Goal: Information Seeking & Learning: Learn about a topic

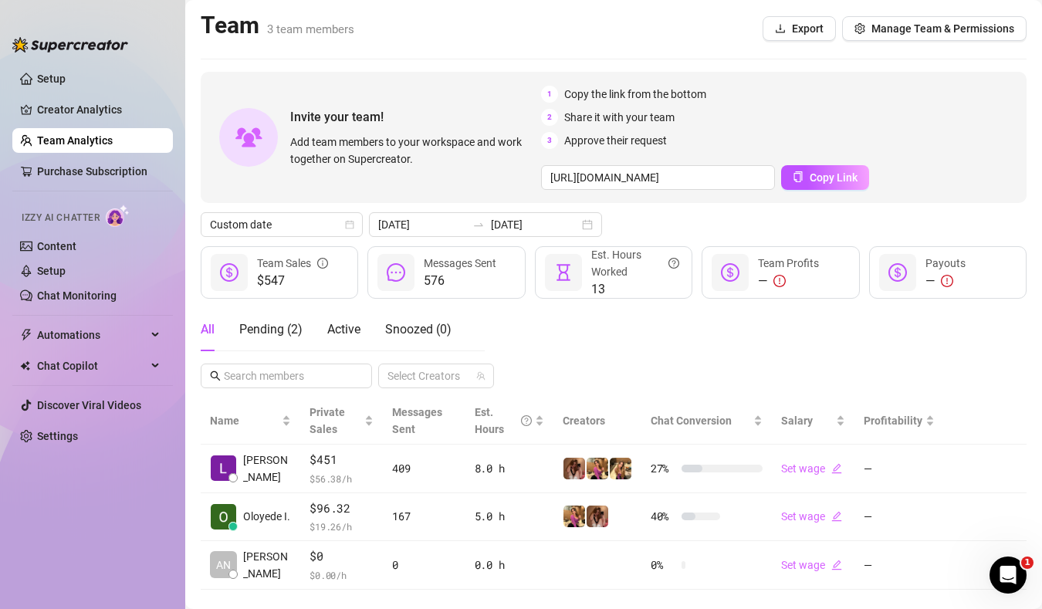
scroll to position [26, 0]
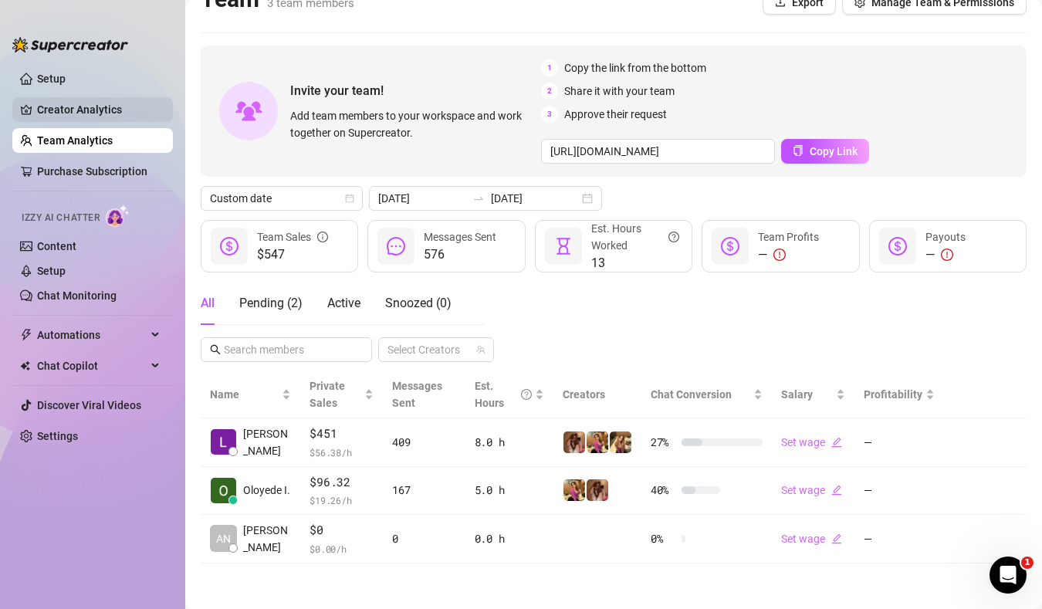
click at [103, 120] on link "Creator Analytics" at bounding box center [98, 109] width 123 height 25
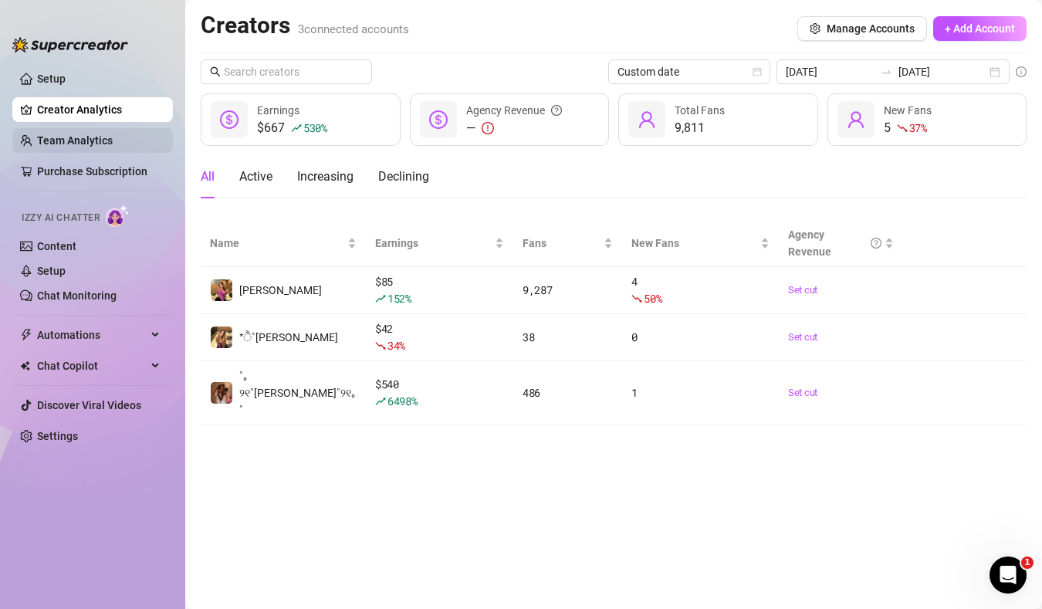
click at [113, 147] on link "Team Analytics" at bounding box center [75, 140] width 76 height 12
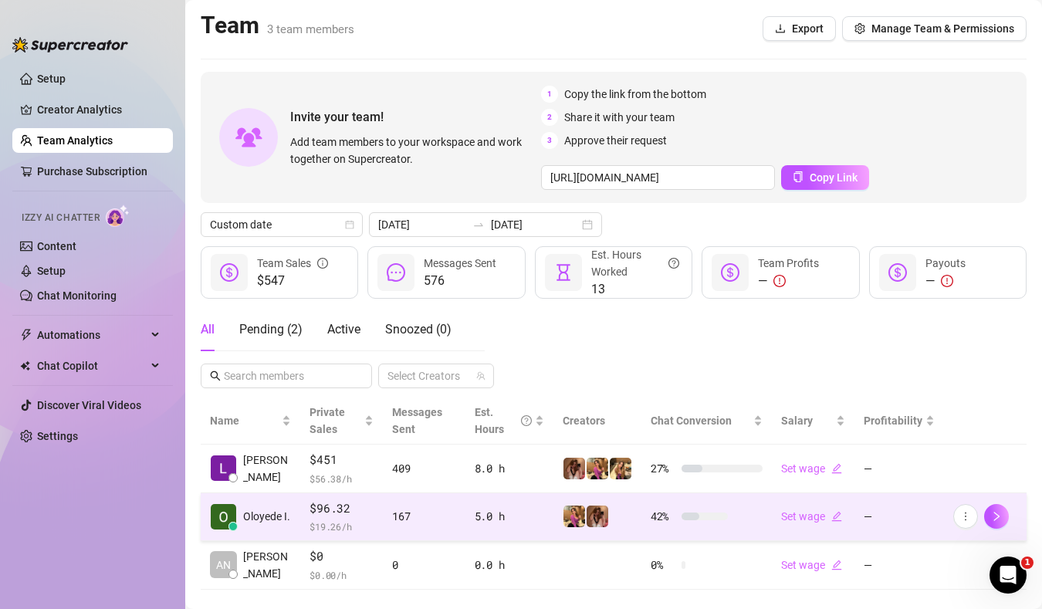
click at [300, 511] on td "$96.32 $ 19.26 /h" at bounding box center [341, 517] width 83 height 49
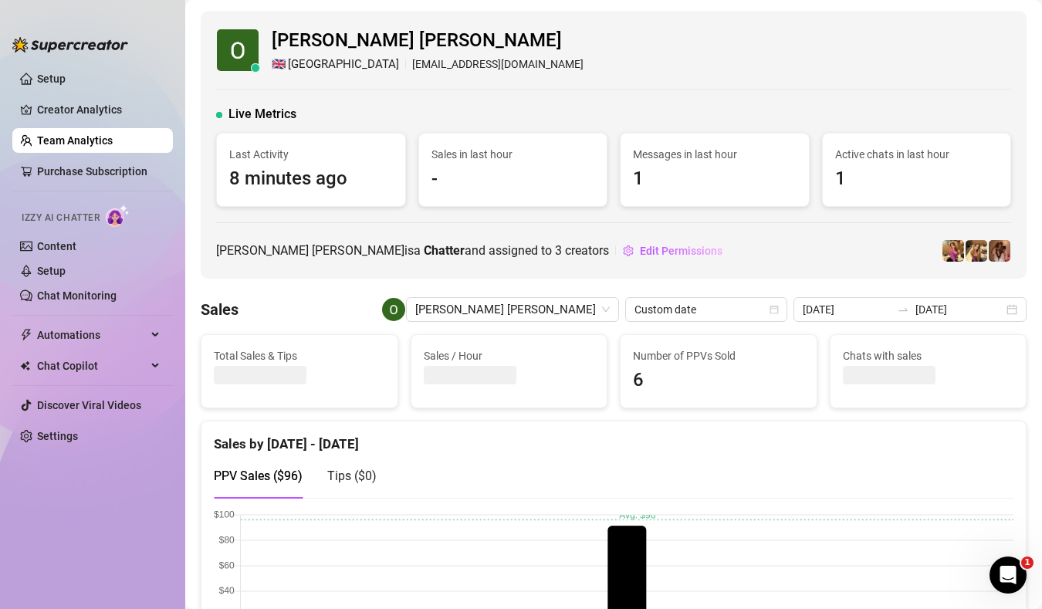
click at [85, 140] on link "Team Analytics" at bounding box center [75, 140] width 76 height 12
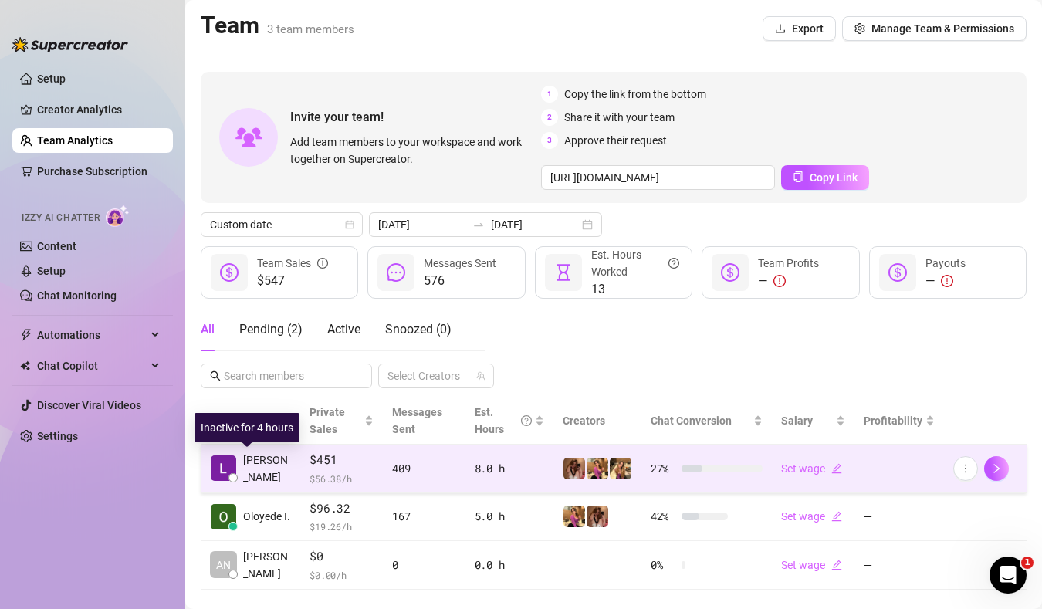
click at [274, 476] on span "[PERSON_NAME]" at bounding box center [267, 469] width 48 height 34
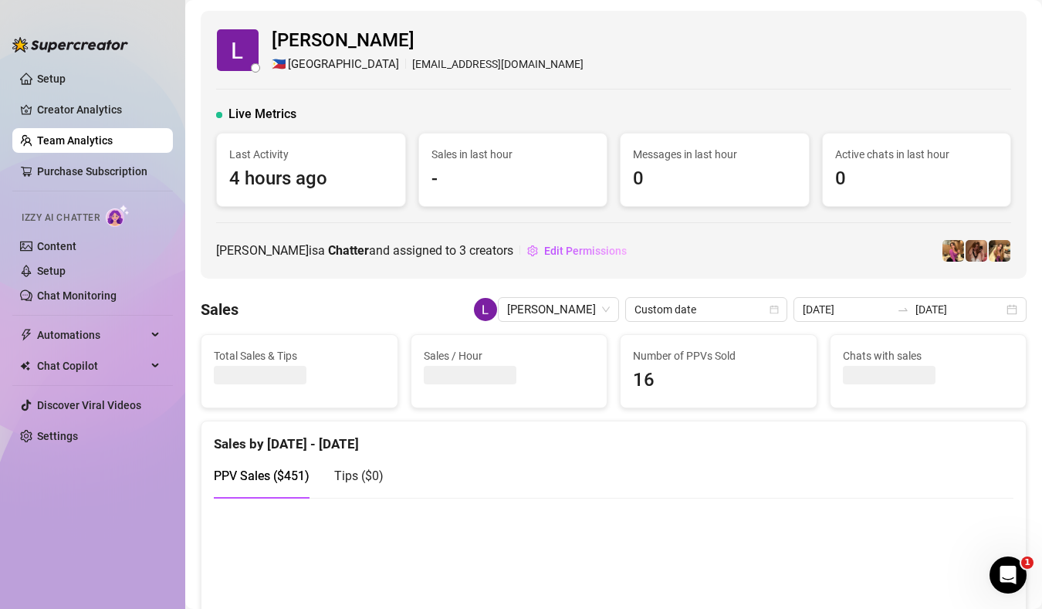
click at [113, 142] on link "Team Analytics" at bounding box center [75, 140] width 76 height 12
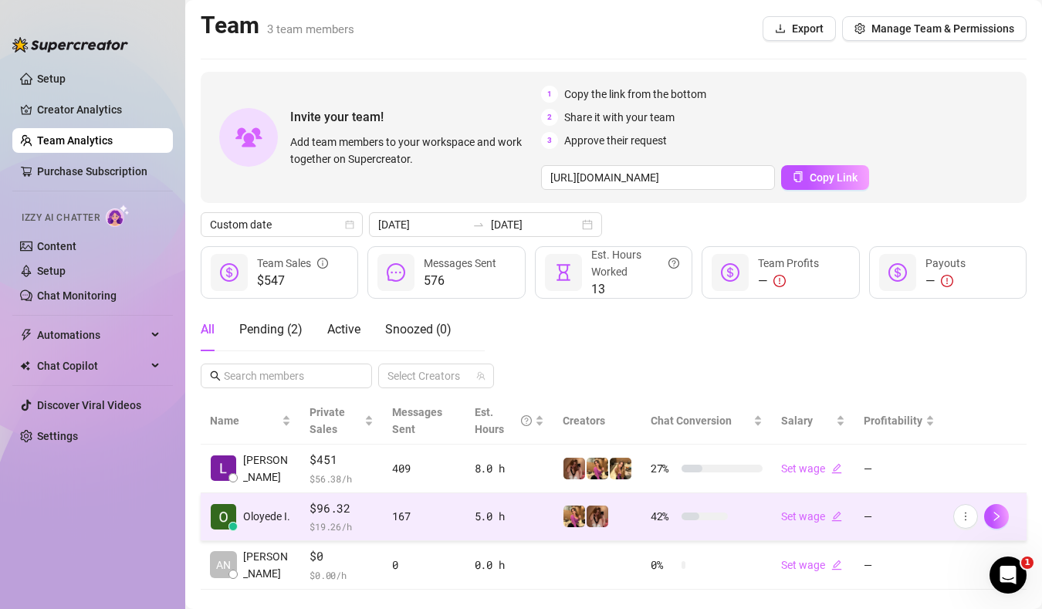
click at [279, 508] on span "Oloyede I." at bounding box center [266, 516] width 47 height 17
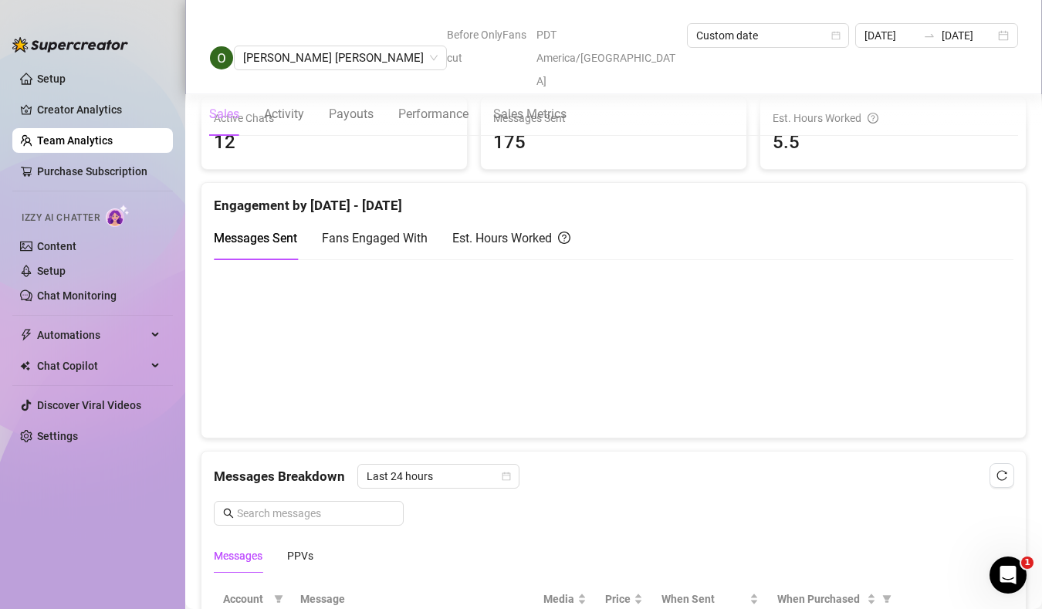
scroll to position [659, 0]
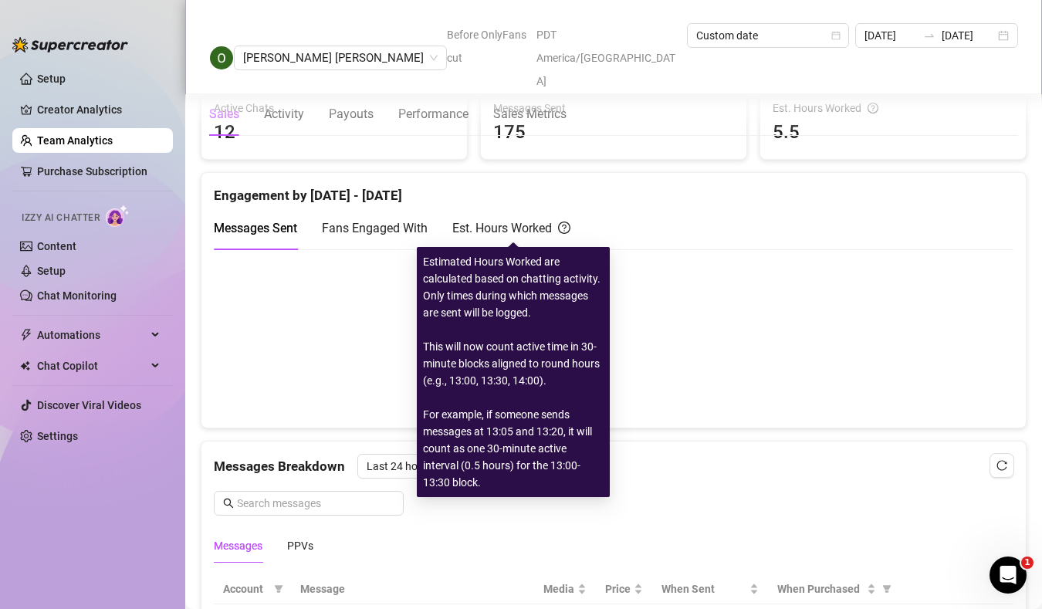
click at [533, 222] on div "Est. Hours Worked" at bounding box center [511, 227] width 118 height 19
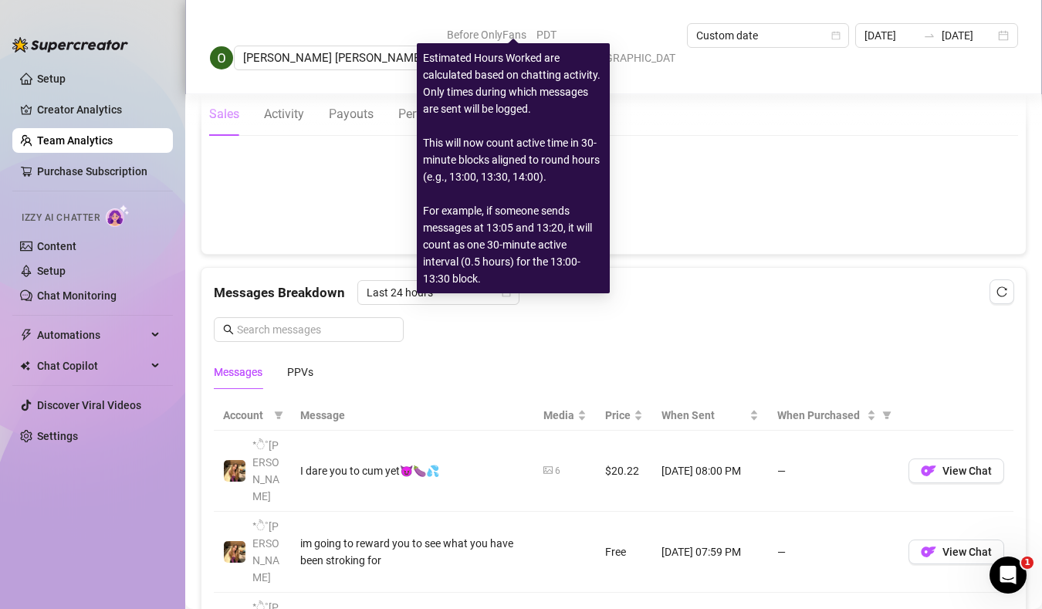
scroll to position [888, 0]
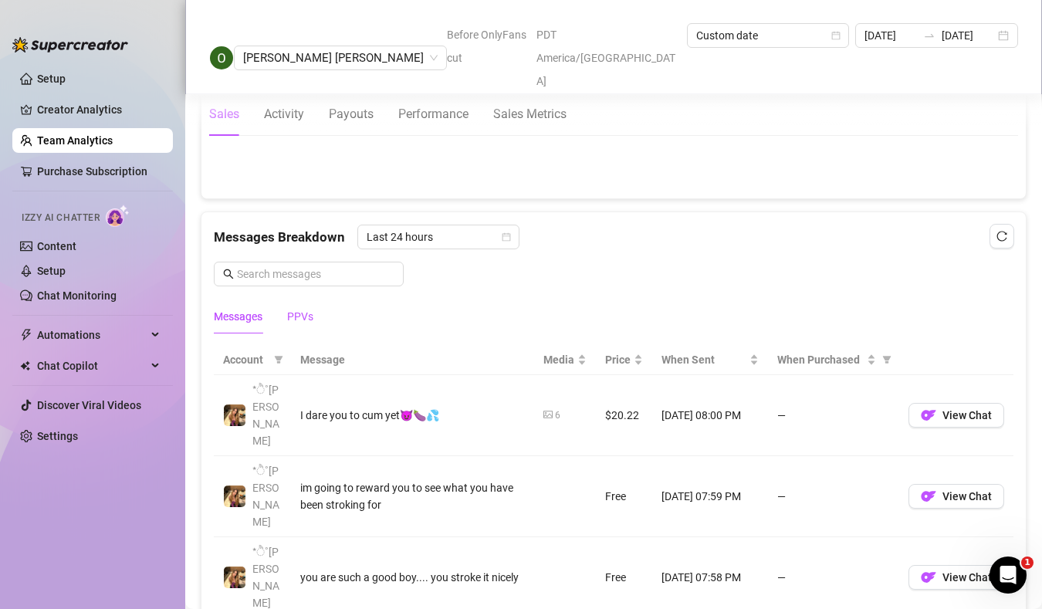
click at [302, 311] on div "PPVs" at bounding box center [300, 316] width 26 height 17
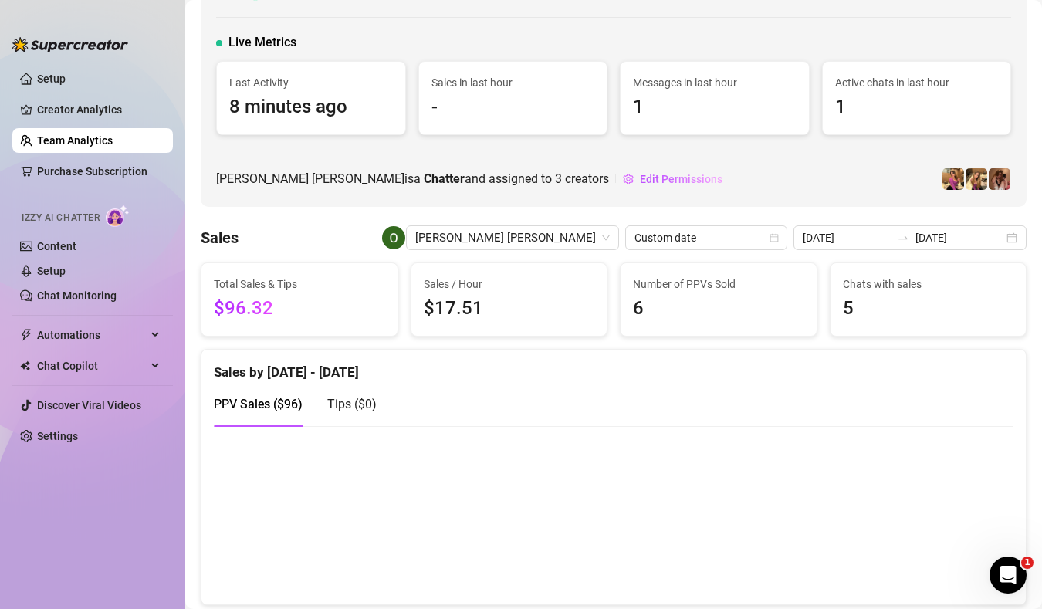
scroll to position [64, 0]
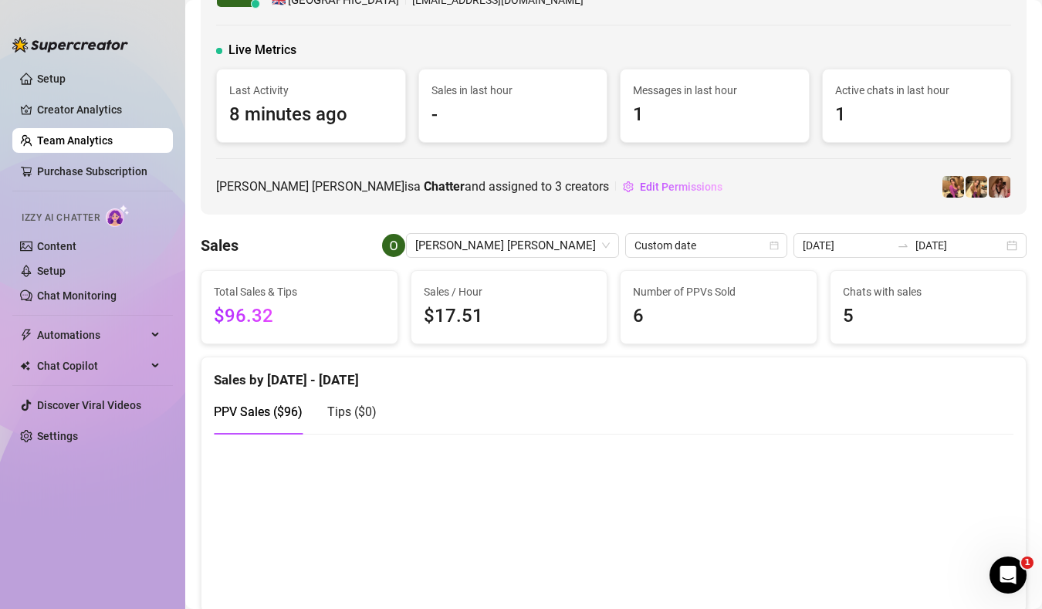
click at [113, 134] on link "Team Analytics" at bounding box center [75, 140] width 76 height 12
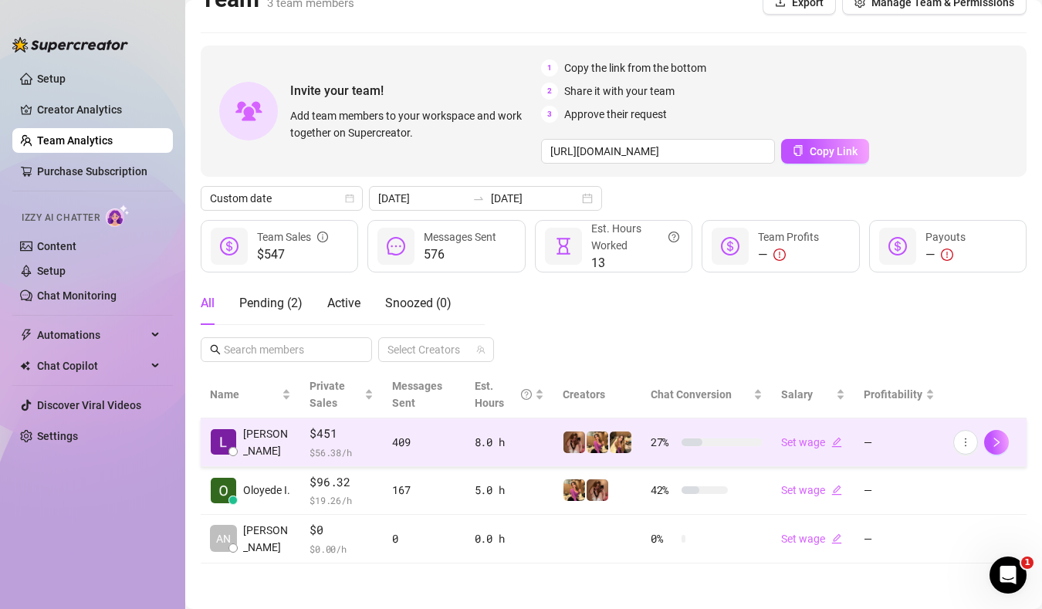
click at [300, 440] on td "$451 $ 56.38 /h" at bounding box center [341, 442] width 83 height 49
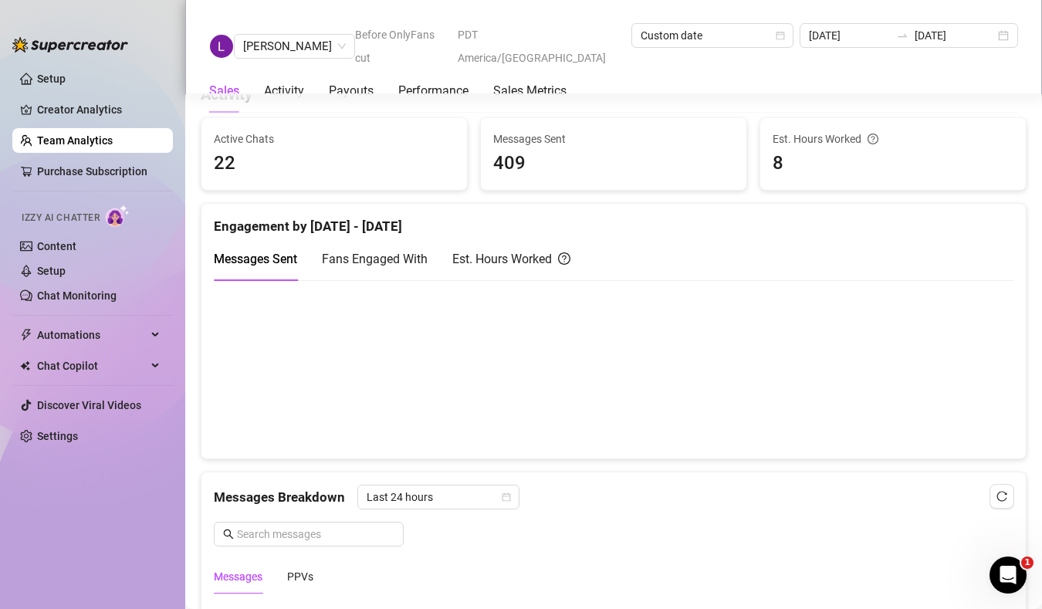
scroll to position [591, 0]
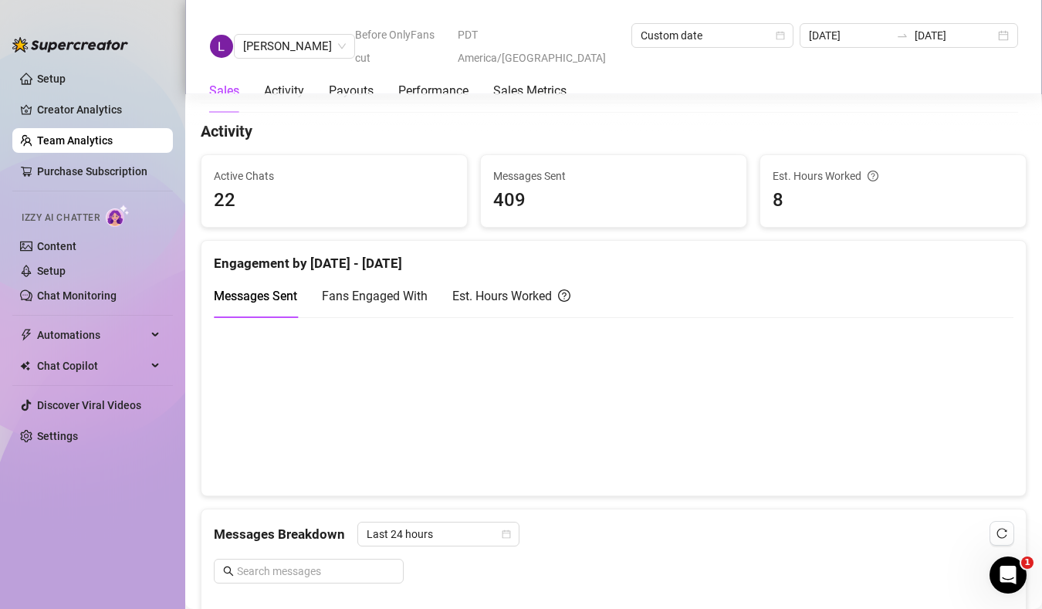
click at [464, 304] on div "Est. Hours Worked" at bounding box center [511, 295] width 118 height 19
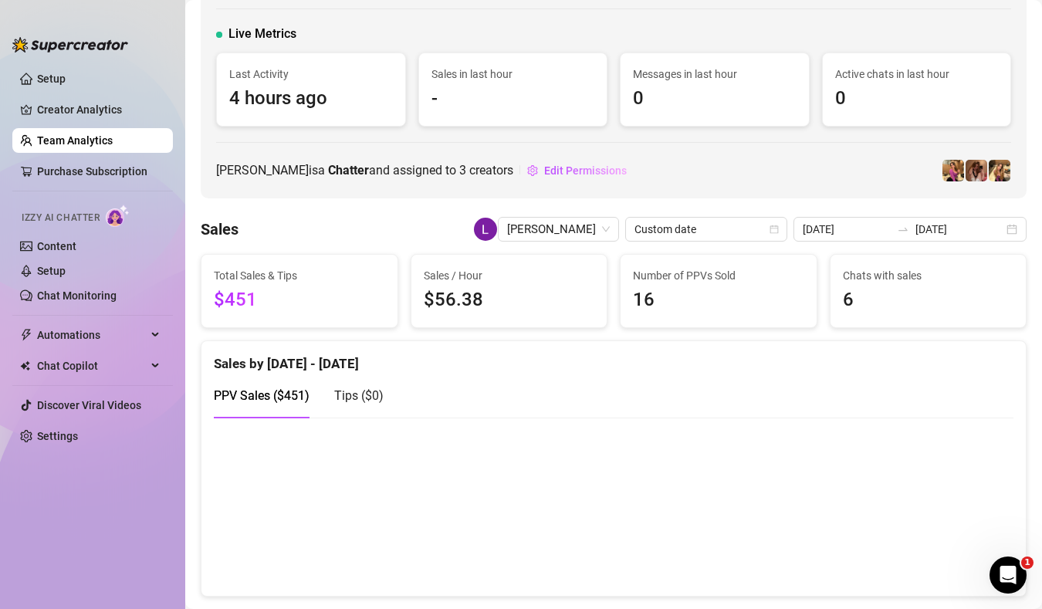
scroll to position [72, 0]
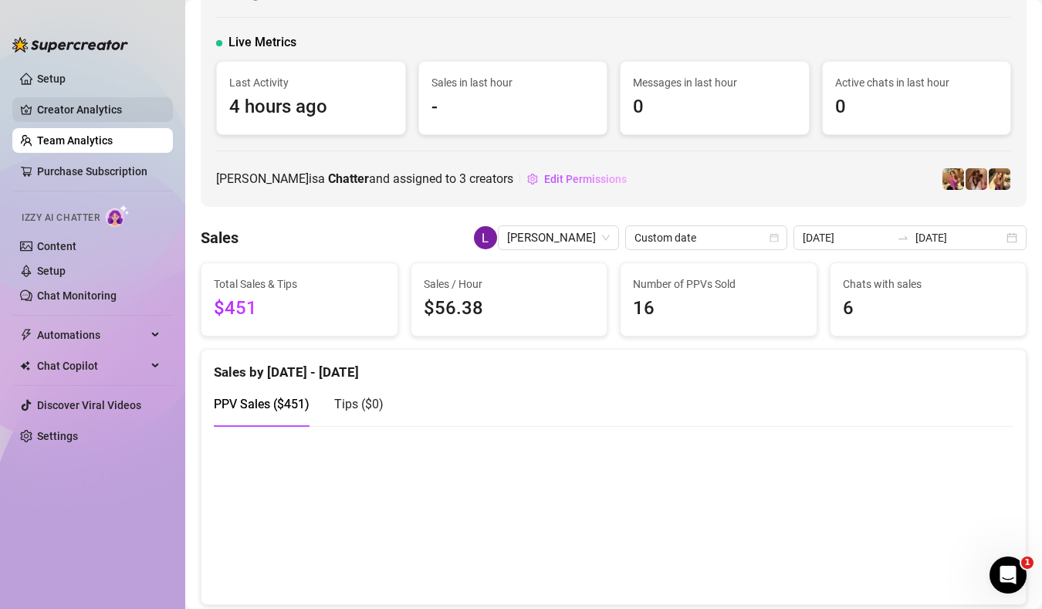
click at [97, 101] on link "Creator Analytics" at bounding box center [98, 109] width 123 height 25
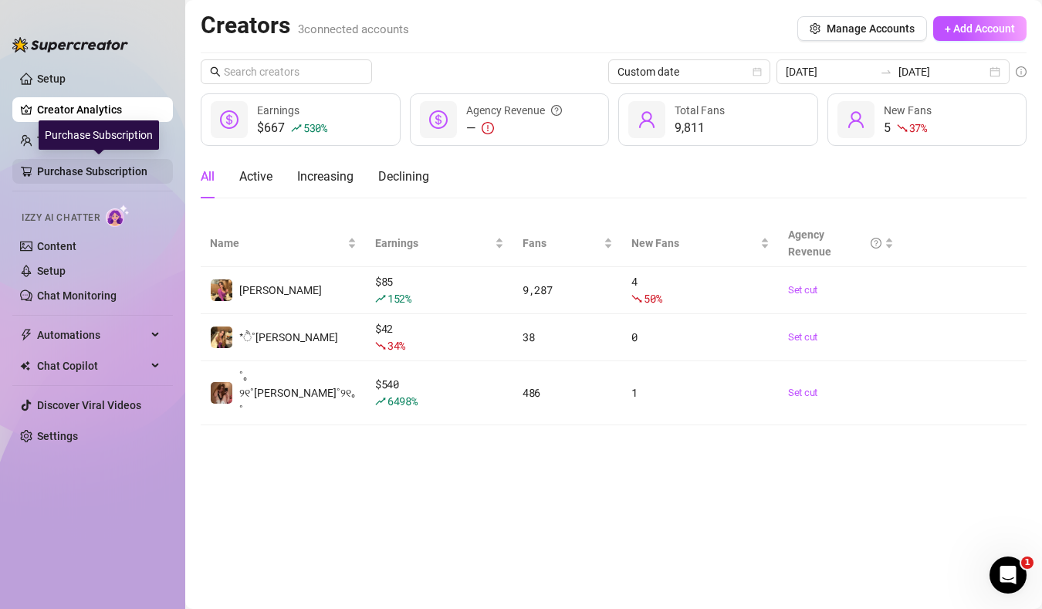
click at [91, 167] on link "Purchase Subscription" at bounding box center [98, 171] width 123 height 25
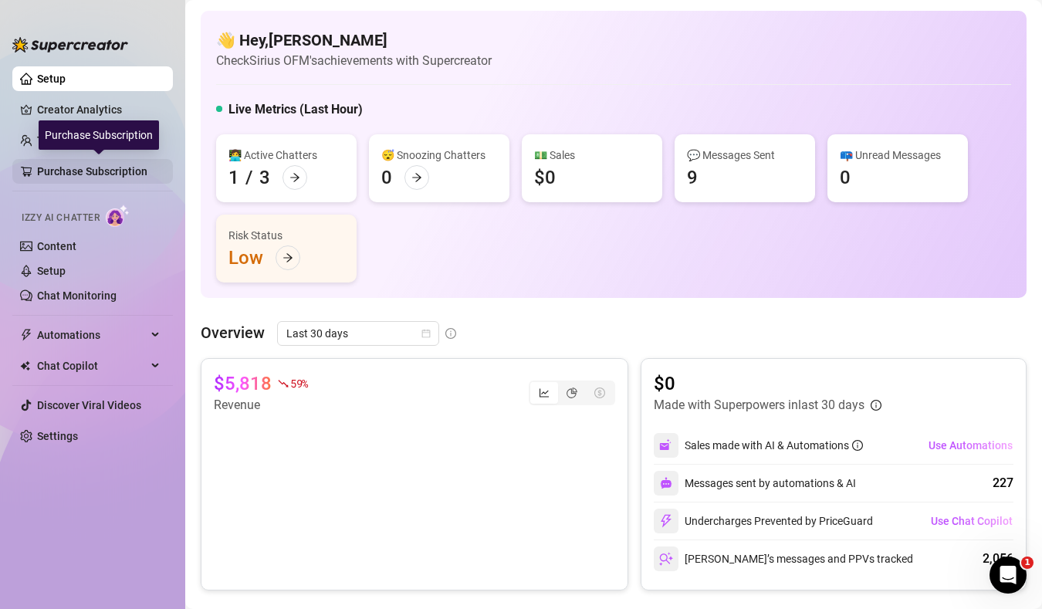
click at [125, 165] on link "Purchase Subscription" at bounding box center [98, 171] width 123 height 25
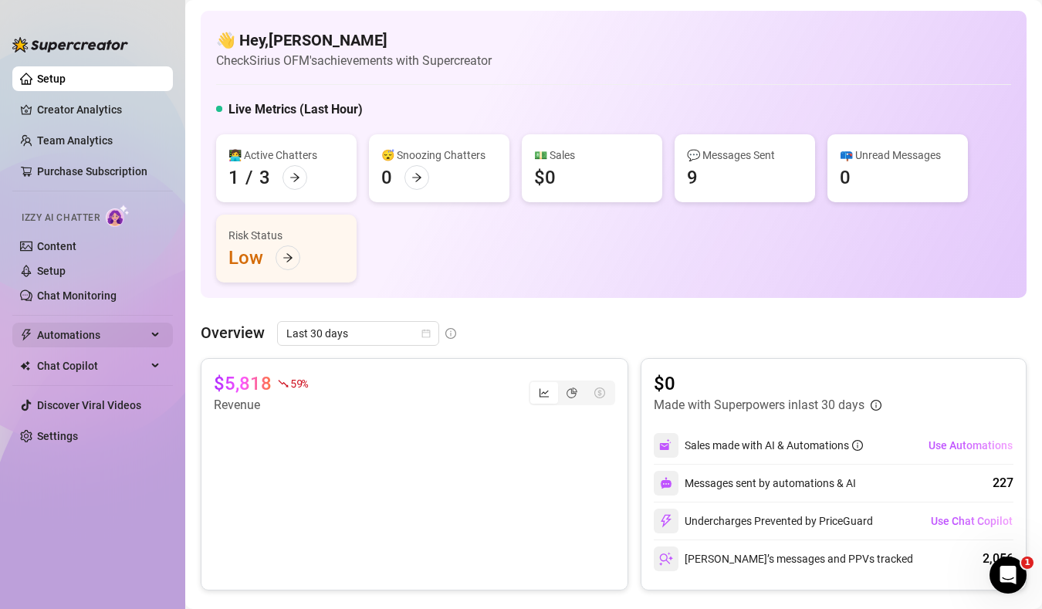
click at [76, 341] on span "Automations" at bounding box center [92, 335] width 110 height 25
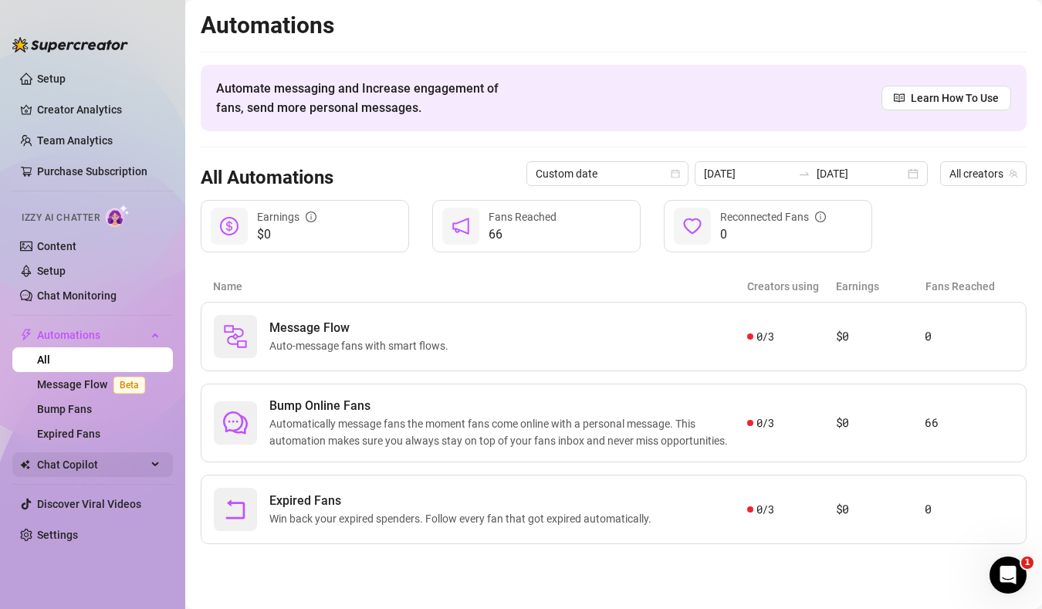
click at [83, 466] on span "Chat Copilot" at bounding box center [92, 464] width 110 height 25
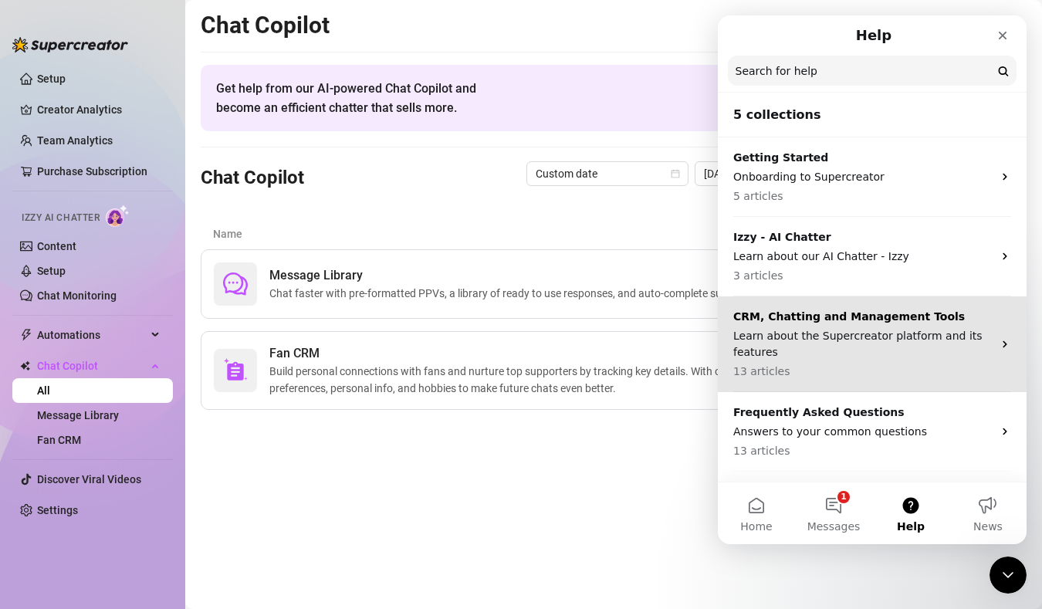
scroll to position [69, 0]
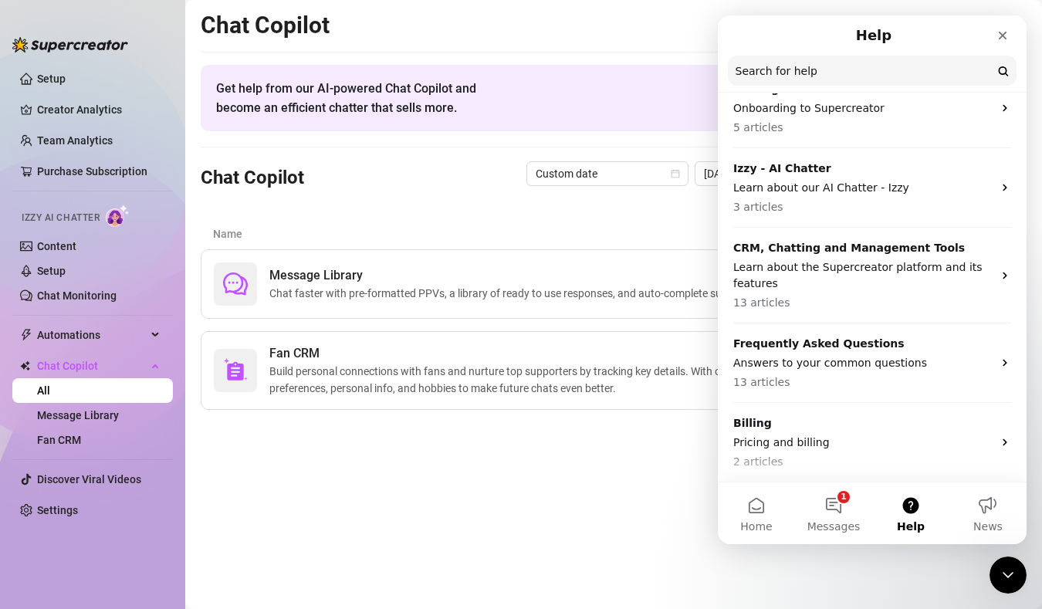
click at [583, 480] on main "Chat Copilot Get help from our AI-powered Chat Copilot and become an efficient …" at bounding box center [613, 304] width 857 height 609
